Goal: Transaction & Acquisition: Purchase product/service

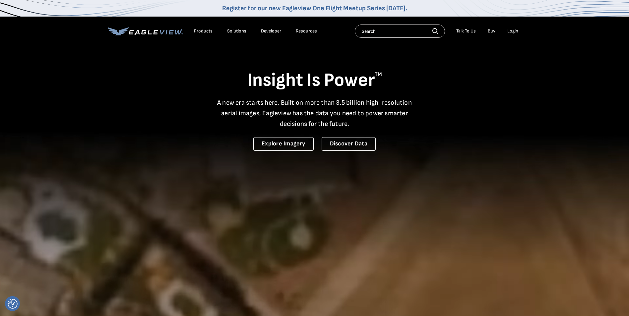
click at [512, 30] on div "Login" at bounding box center [512, 31] width 11 height 6
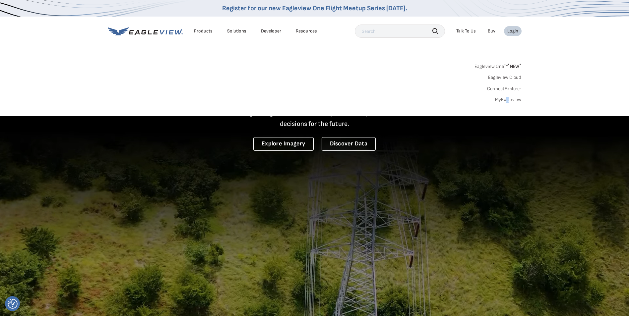
click at [507, 94] on div "Eagleview One™ * NEW * Eagleview Cloud ConnectExplorer MyEagleview" at bounding box center [315, 82] width 414 height 41
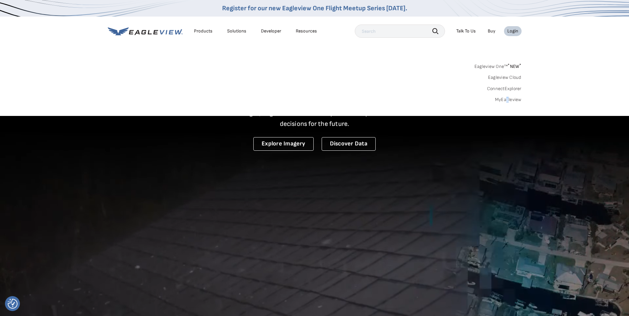
drag, startPoint x: 507, startPoint y: 94, endPoint x: 506, endPoint y: 98, distance: 3.5
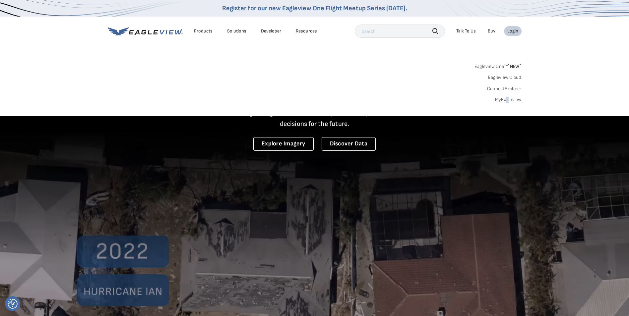
click at [506, 98] on link "MyEagleview" at bounding box center [508, 100] width 27 height 6
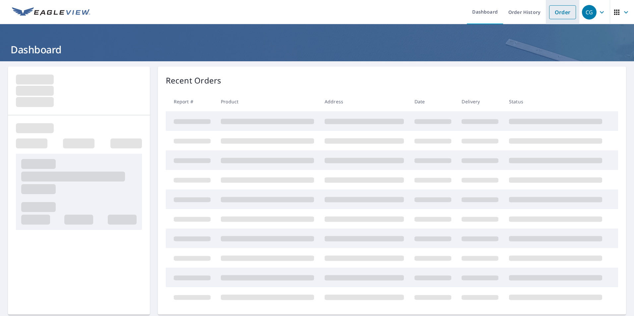
click at [553, 13] on link "Order" at bounding box center [562, 12] width 27 height 14
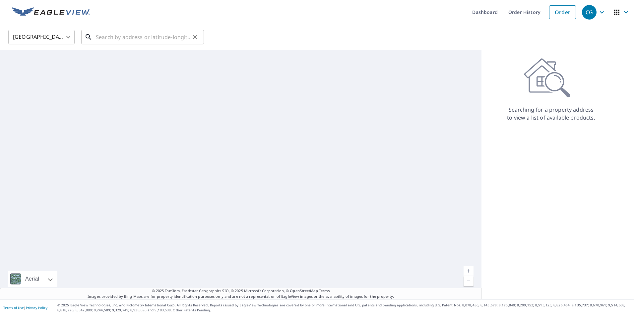
click at [124, 35] on input "text" at bounding box center [143, 37] width 94 height 19
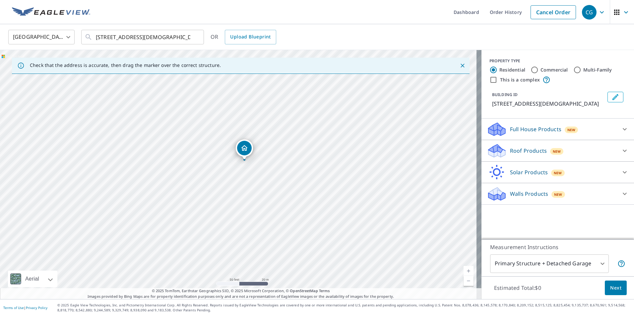
drag, startPoint x: 242, startPoint y: 160, endPoint x: 248, endPoint y: 147, distance: 14.8
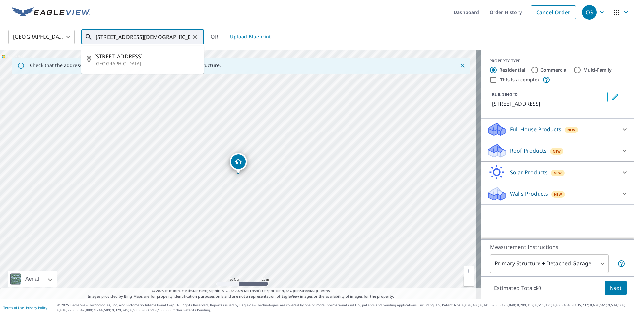
click at [109, 37] on input "3843 church st 15122" at bounding box center [143, 37] width 94 height 19
type input "3834 church st 15122"
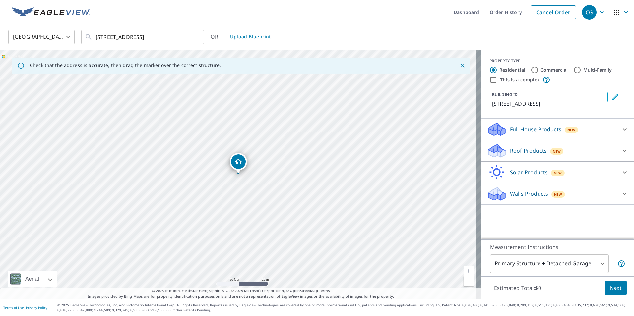
click at [510, 148] on p "Roof Products" at bounding box center [528, 151] width 37 height 8
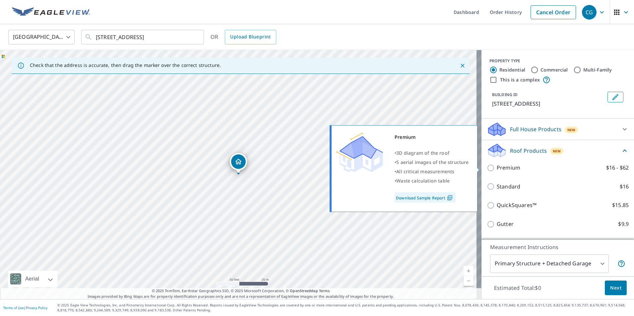
click at [511, 167] on p "Premium" at bounding box center [508, 168] width 24 height 8
click at [496, 167] on input "Premium $16 - $62" at bounding box center [492, 168] width 10 height 8
checkbox input "true"
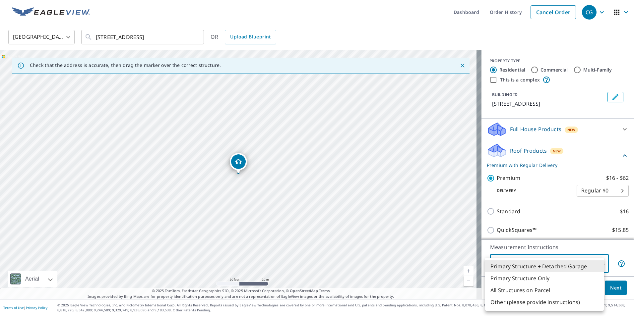
click at [530, 266] on body "CG CG Dashboard Order History Cancel Order CG United States US ​ 3834 church st…" at bounding box center [317, 158] width 634 height 316
click at [523, 276] on li "Primary Structure Only" at bounding box center [544, 278] width 119 height 12
type input "2"
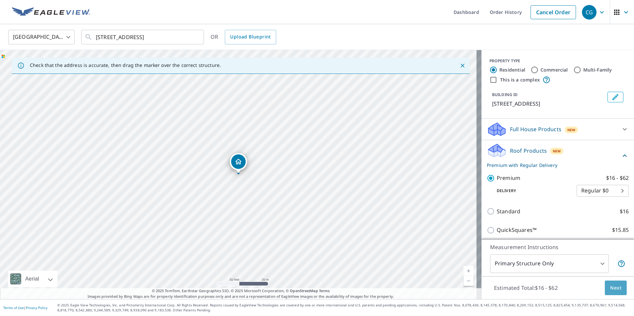
click at [610, 288] on span "Next" at bounding box center [615, 288] width 11 height 8
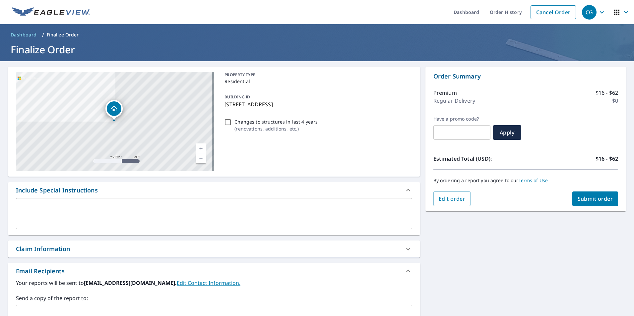
click at [593, 200] on span "Submit order" at bounding box center [594, 198] width 35 height 7
checkbox input "true"
